Goal: Information Seeking & Learning: Learn about a topic

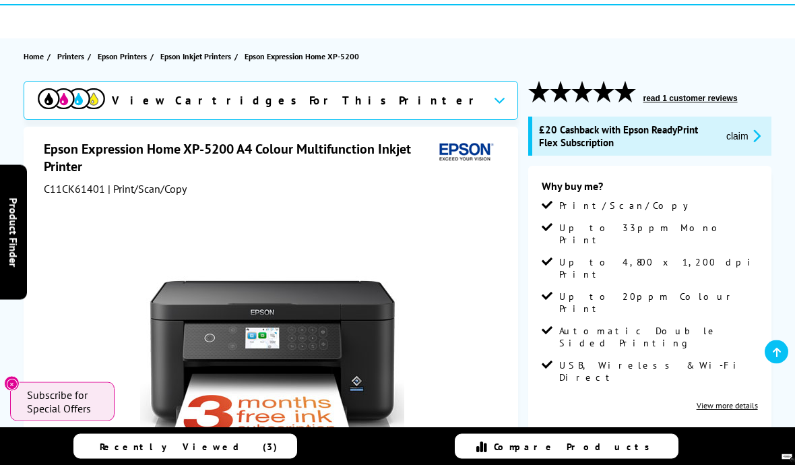
scroll to position [111, 0]
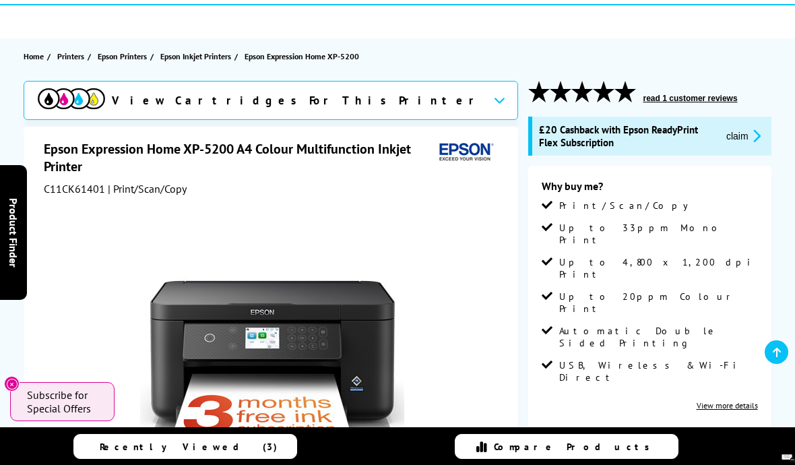
click at [494, 100] on icon at bounding box center [499, 99] width 11 height 7
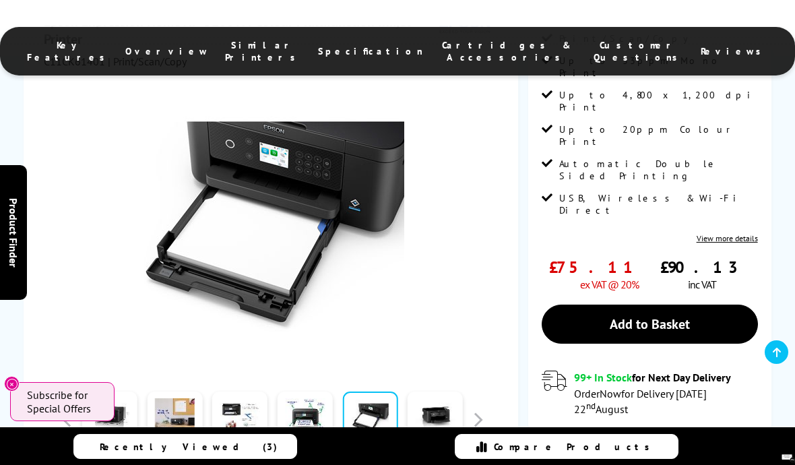
scroll to position [274, 0]
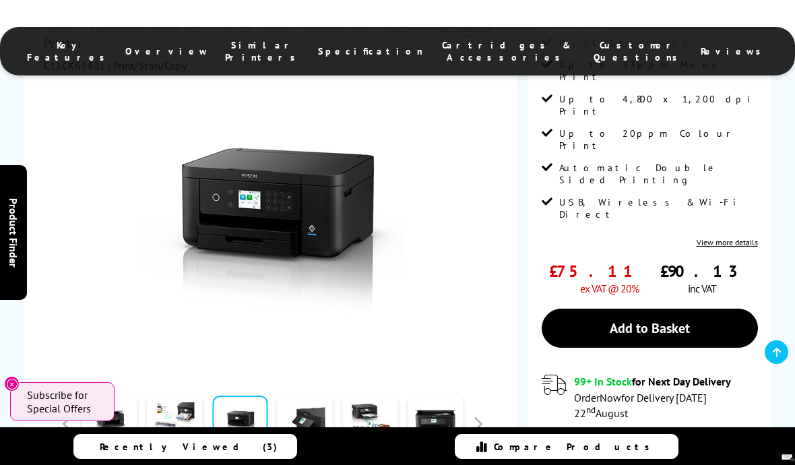
click at [332, 396] on link at bounding box center [305, 424] width 55 height 57
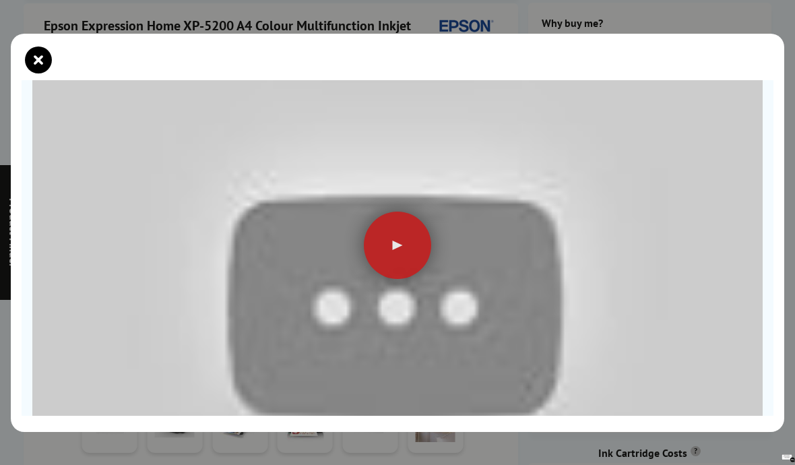
scroll to position [126, 0]
click at [400, 255] on div at bounding box center [397, 246] width 67 height 67
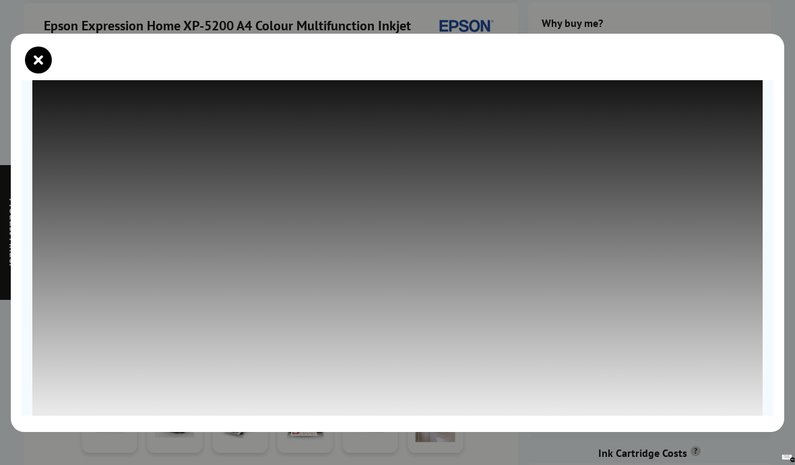
click at [47, 51] on icon "close modal" at bounding box center [38, 60] width 27 height 27
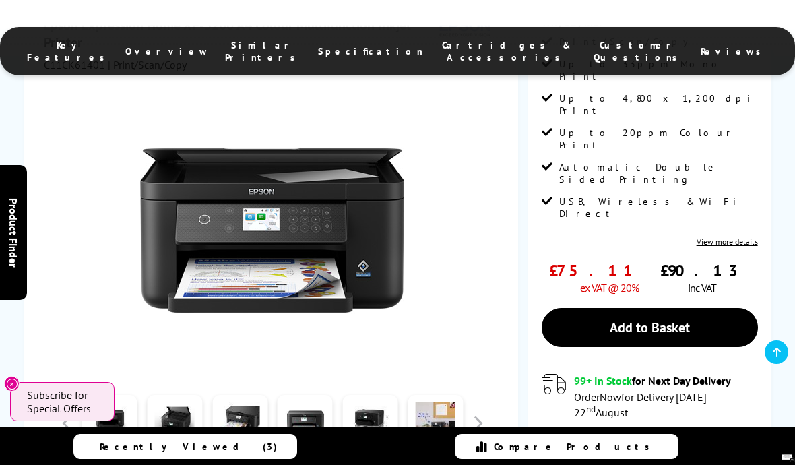
click at [112, 51] on span "Key Features" at bounding box center [69, 51] width 85 height 24
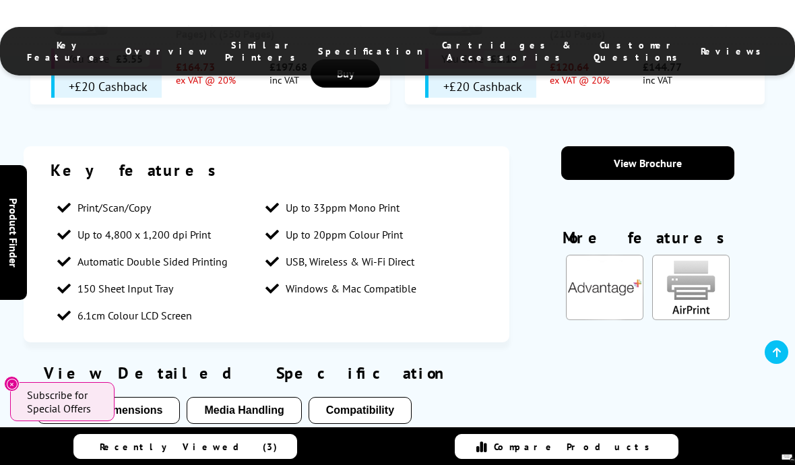
scroll to position [1117, 0]
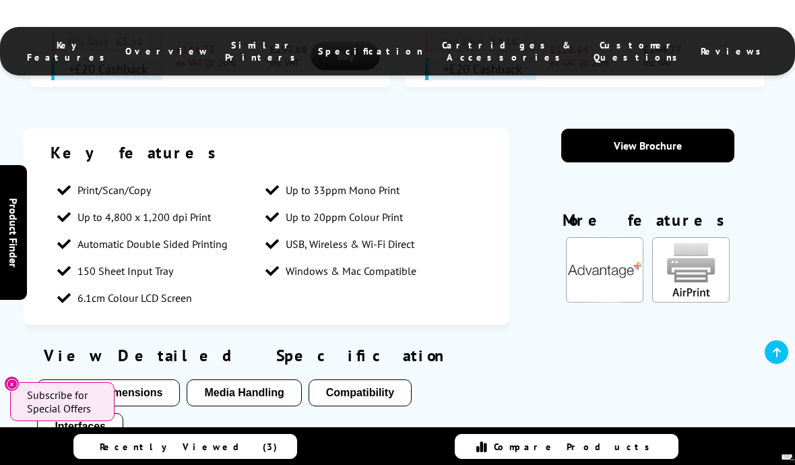
click at [383, 379] on button "Compatibility" at bounding box center [360, 392] width 103 height 27
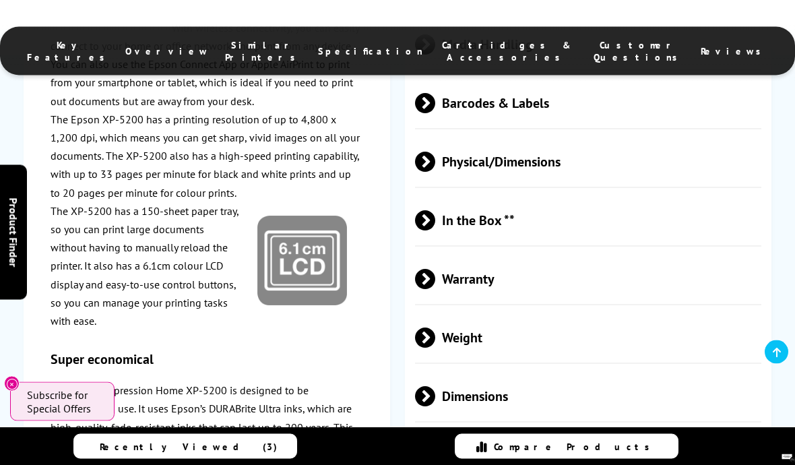
scroll to position [2793, 0]
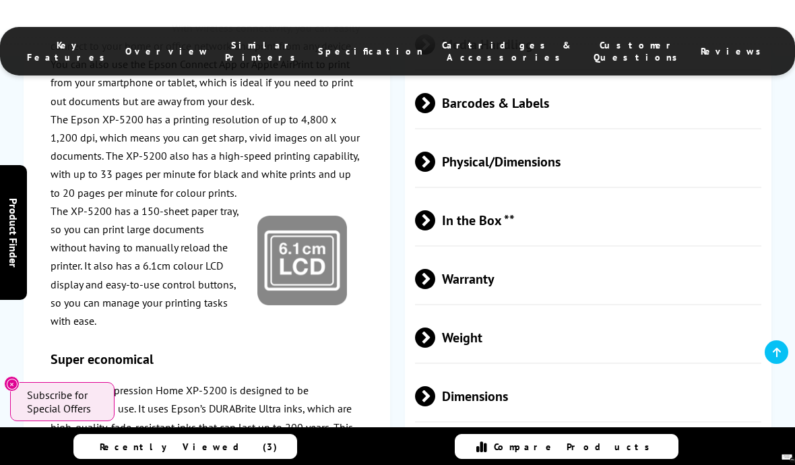
click at [625, 199] on span "In the Box **" at bounding box center [588, 220] width 346 height 51
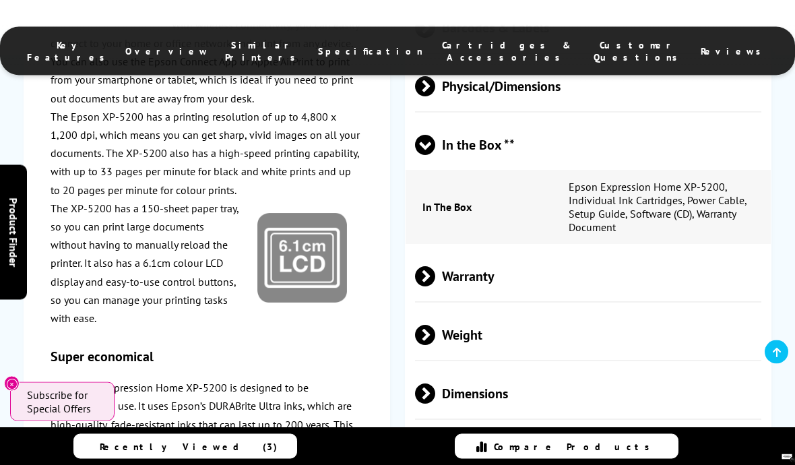
scroll to position [2878, 0]
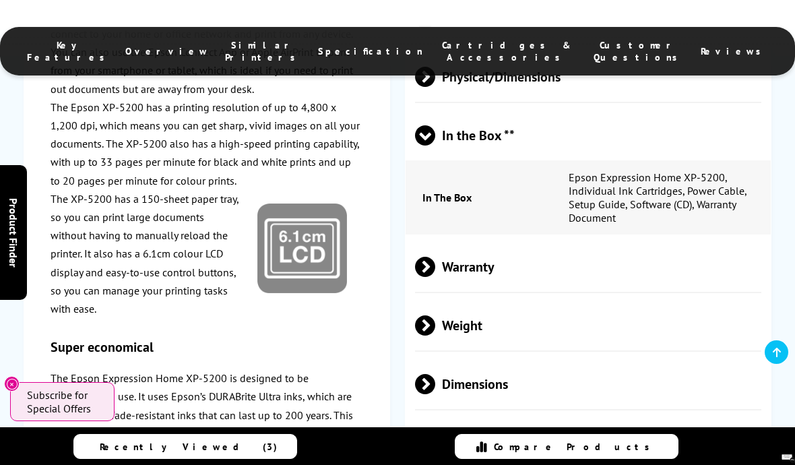
click at [636, 257] on span "Warranty" at bounding box center [588, 266] width 346 height 51
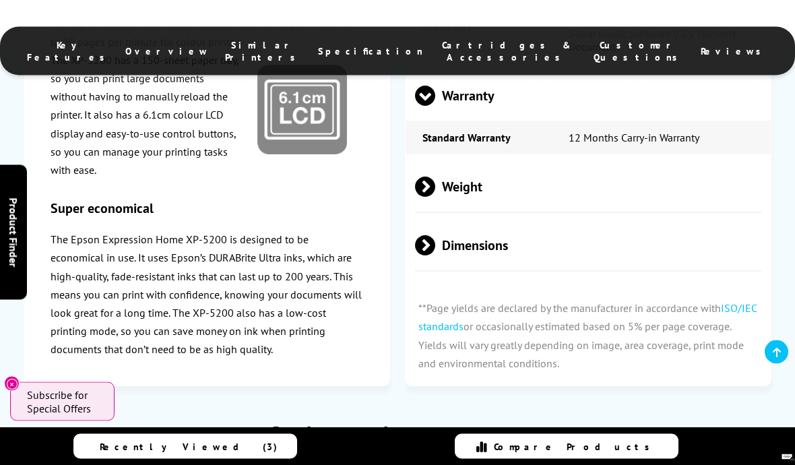
scroll to position [3049, 0]
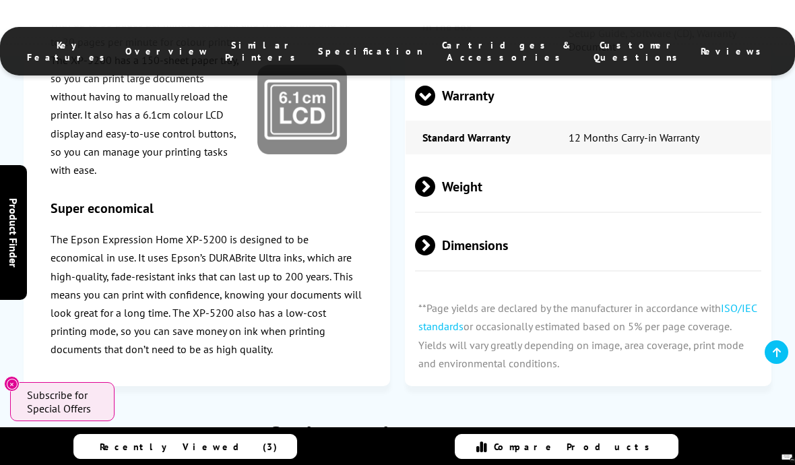
click at [679, 240] on span "Dimensions" at bounding box center [588, 245] width 346 height 51
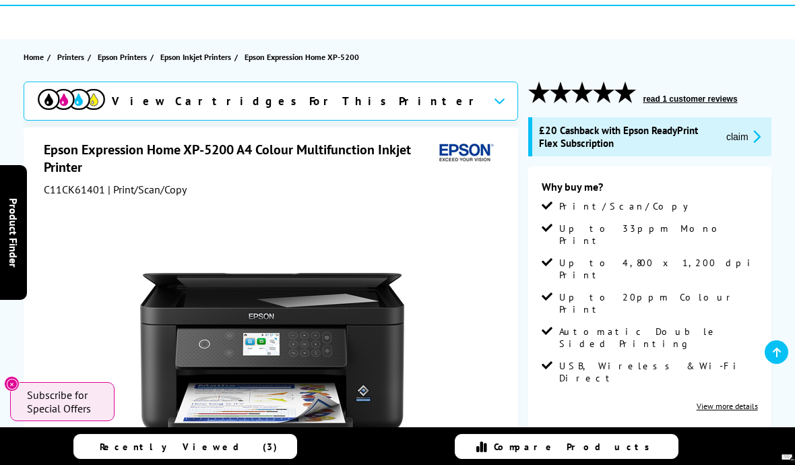
scroll to position [0, 0]
